Goal: Task Accomplishment & Management: Use online tool/utility

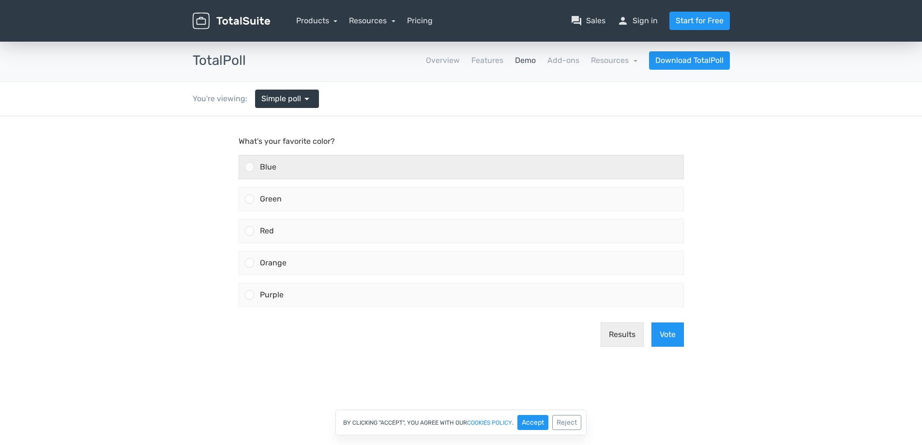
click at [269, 167] on span "Blue" at bounding box center [268, 166] width 16 height 9
click at [249, 167] on input "Blue" at bounding box center [249, 167] width 0 height 0
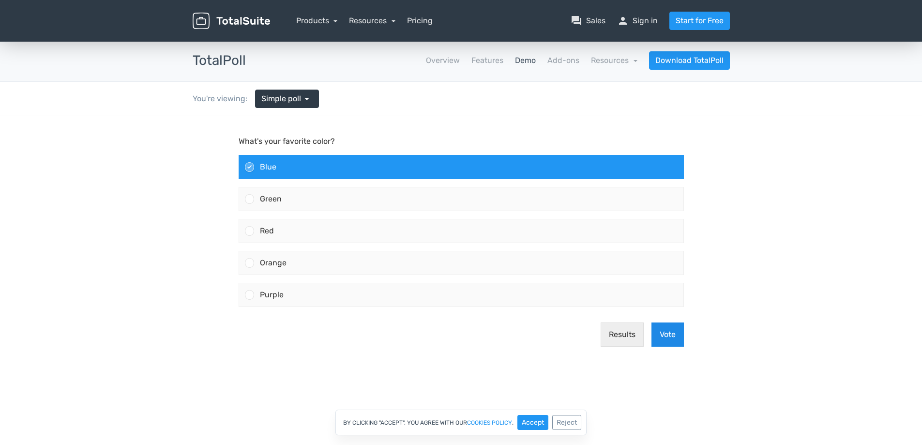
click at [670, 332] on button "Vote" at bounding box center [668, 334] width 32 height 24
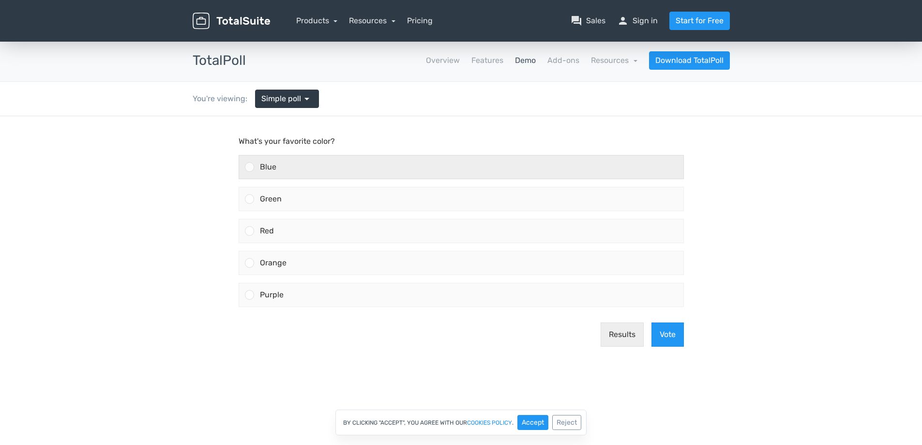
click at [249, 163] on div at bounding box center [249, 166] width 9 height 9
click at [249, 167] on input "Blue" at bounding box center [249, 167] width 0 height 0
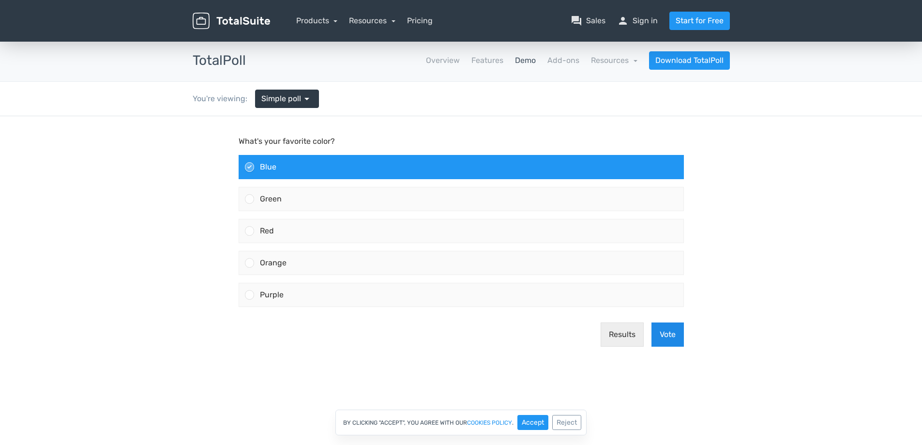
click at [666, 330] on button "Vote" at bounding box center [668, 334] width 32 height 24
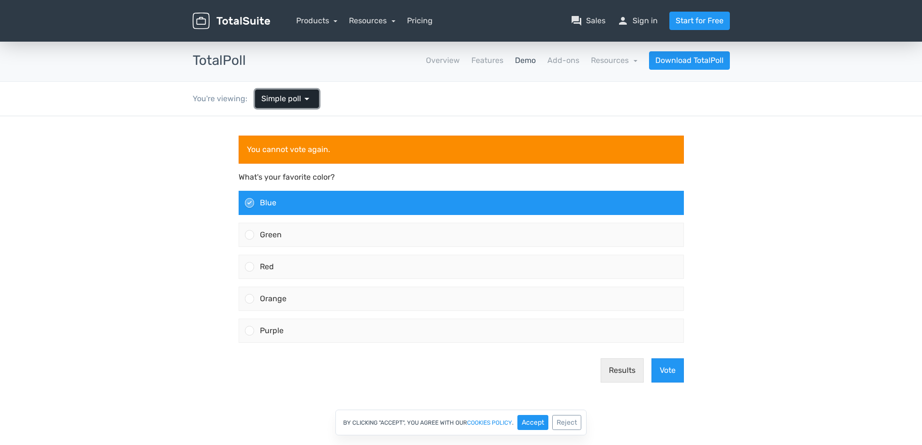
click at [289, 98] on span "Simple poll" at bounding box center [281, 99] width 40 height 12
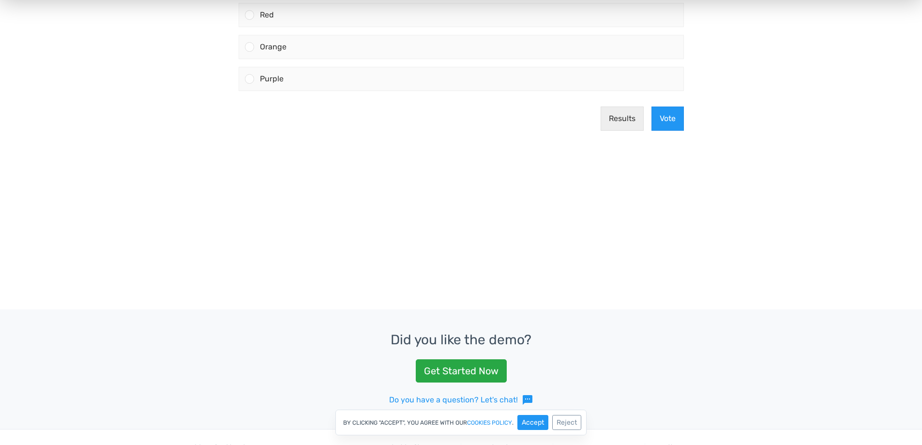
scroll to position [465, 0]
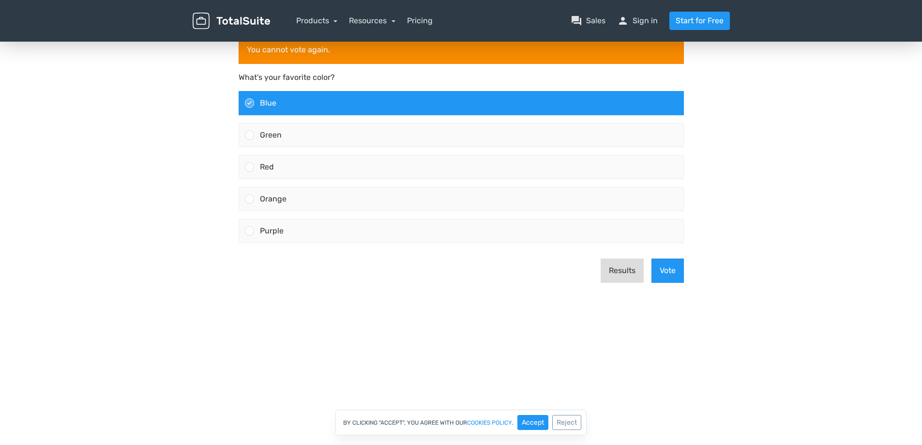
click at [609, 268] on button "Results" at bounding box center [622, 270] width 43 height 24
